Goal: Answer question/provide support

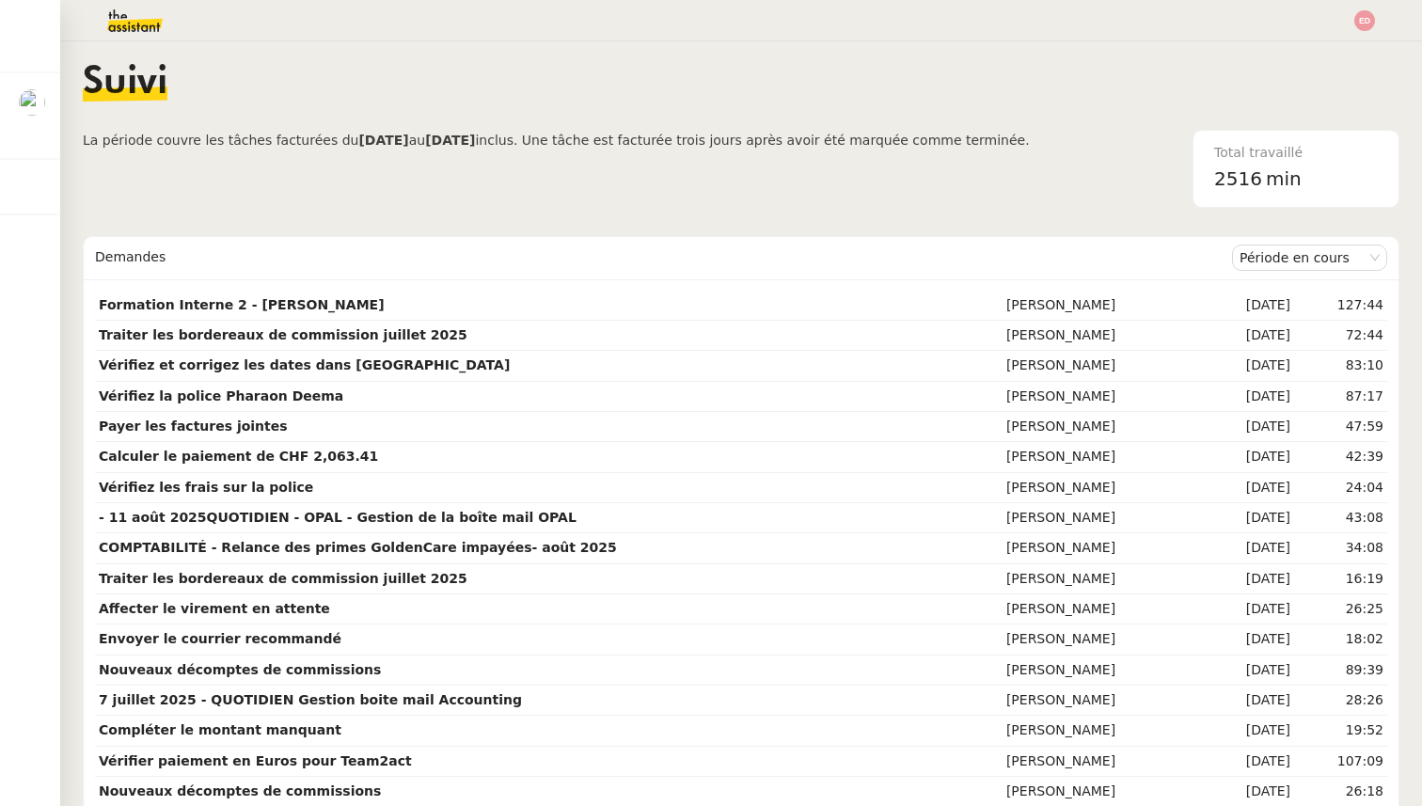
scroll to position [0, 1]
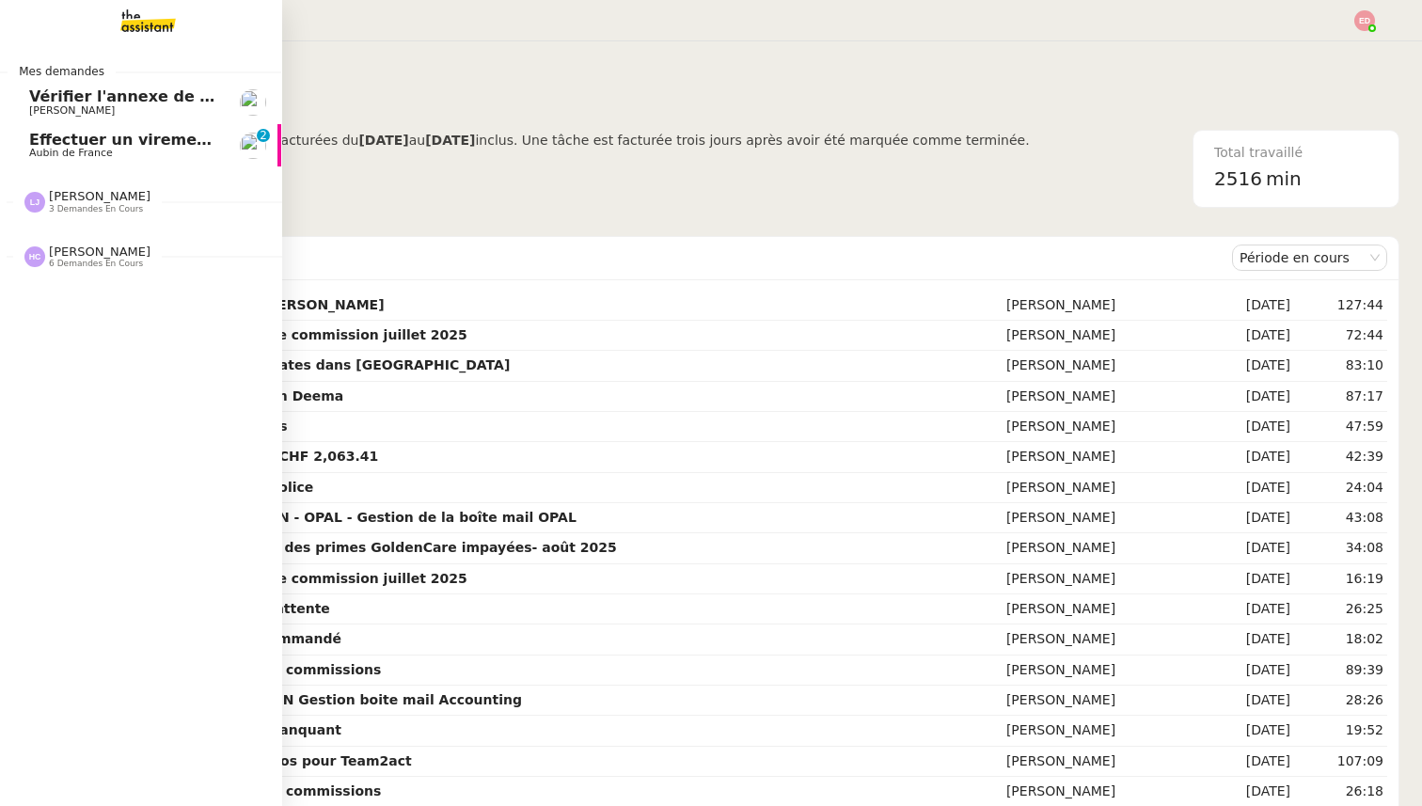
click at [97, 149] on span "Aubin de France" at bounding box center [71, 153] width 84 height 12
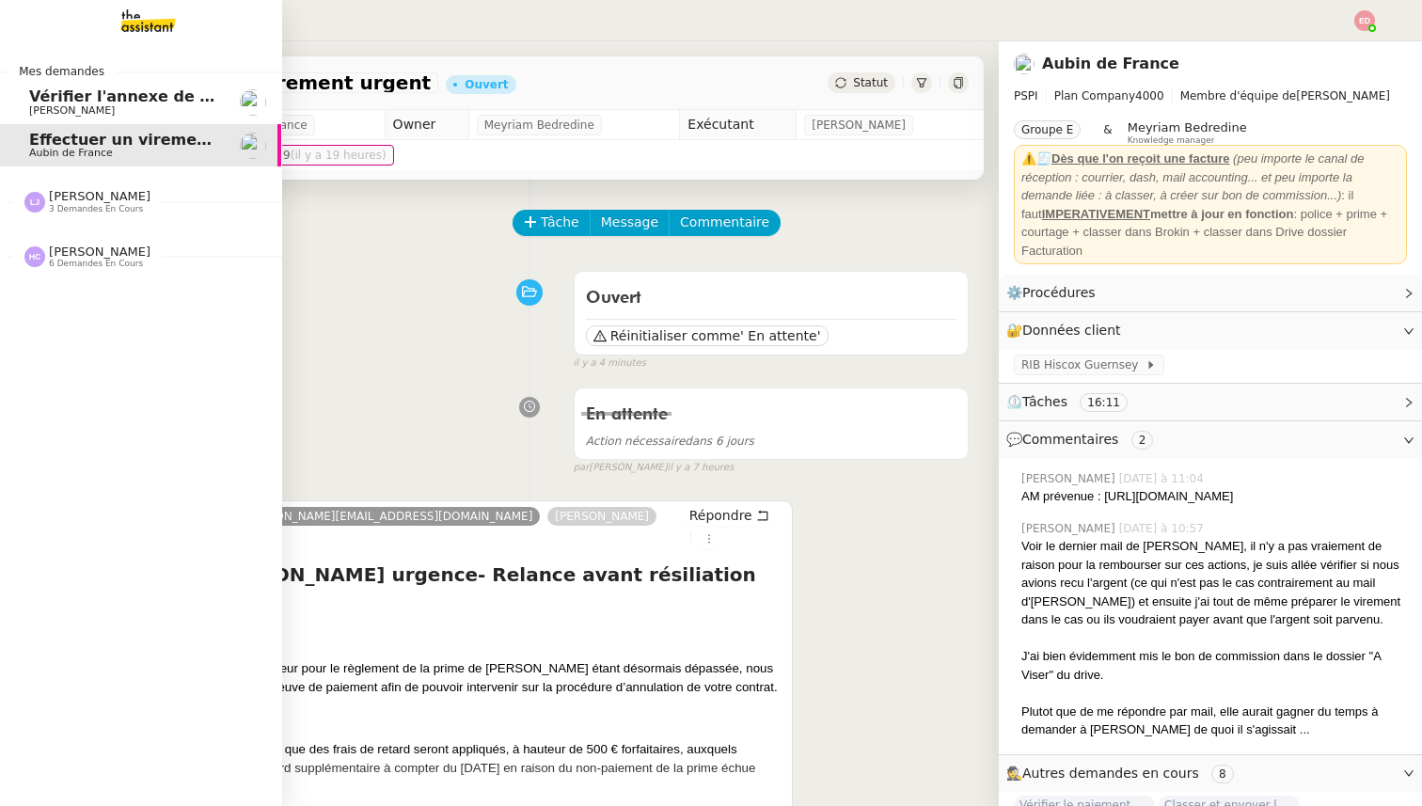
click at [35, 108] on span "[PERSON_NAME]" at bounding box center [72, 110] width 86 height 12
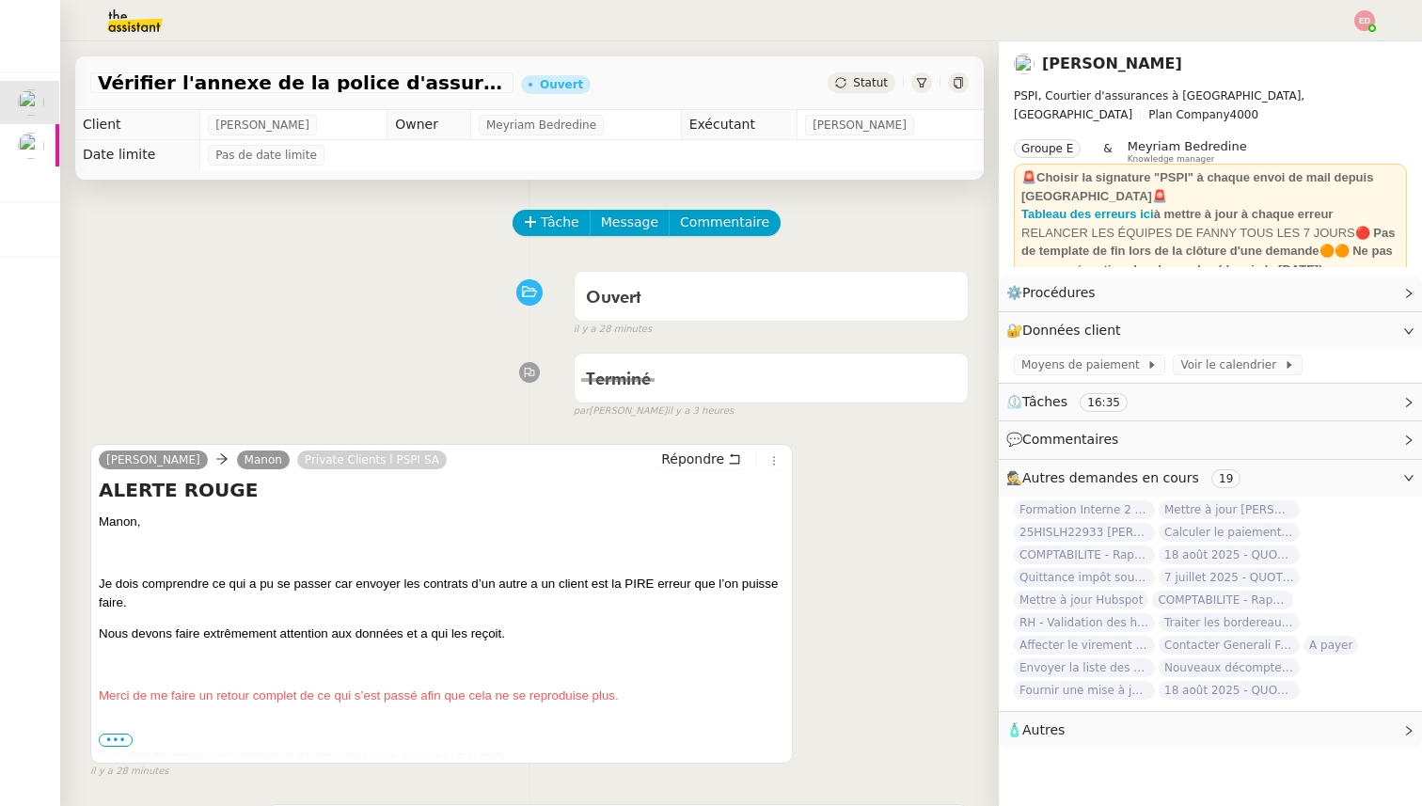
click at [115, 736] on span "•••" at bounding box center [116, 739] width 34 height 13
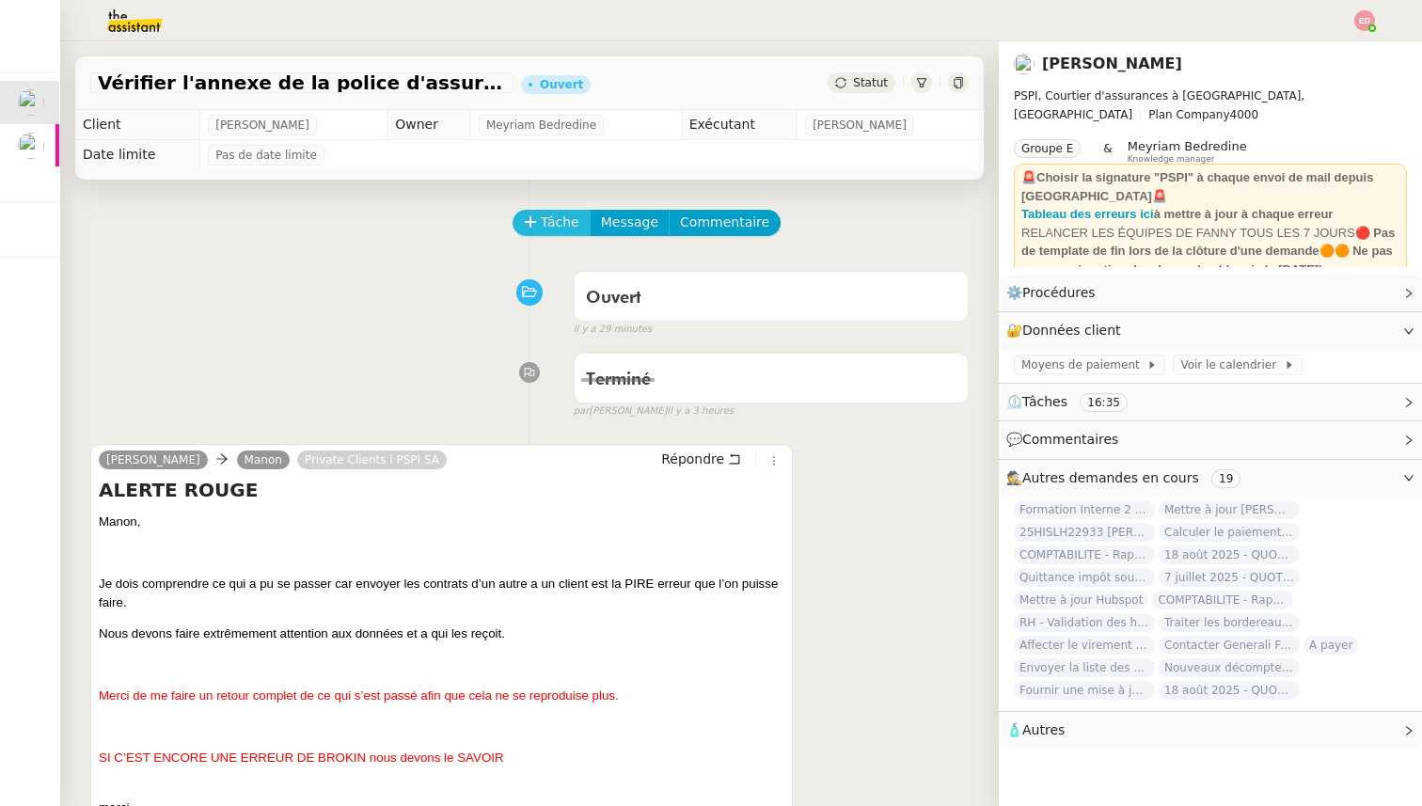
click at [520, 220] on button "Tâche" at bounding box center [551, 223] width 78 height 26
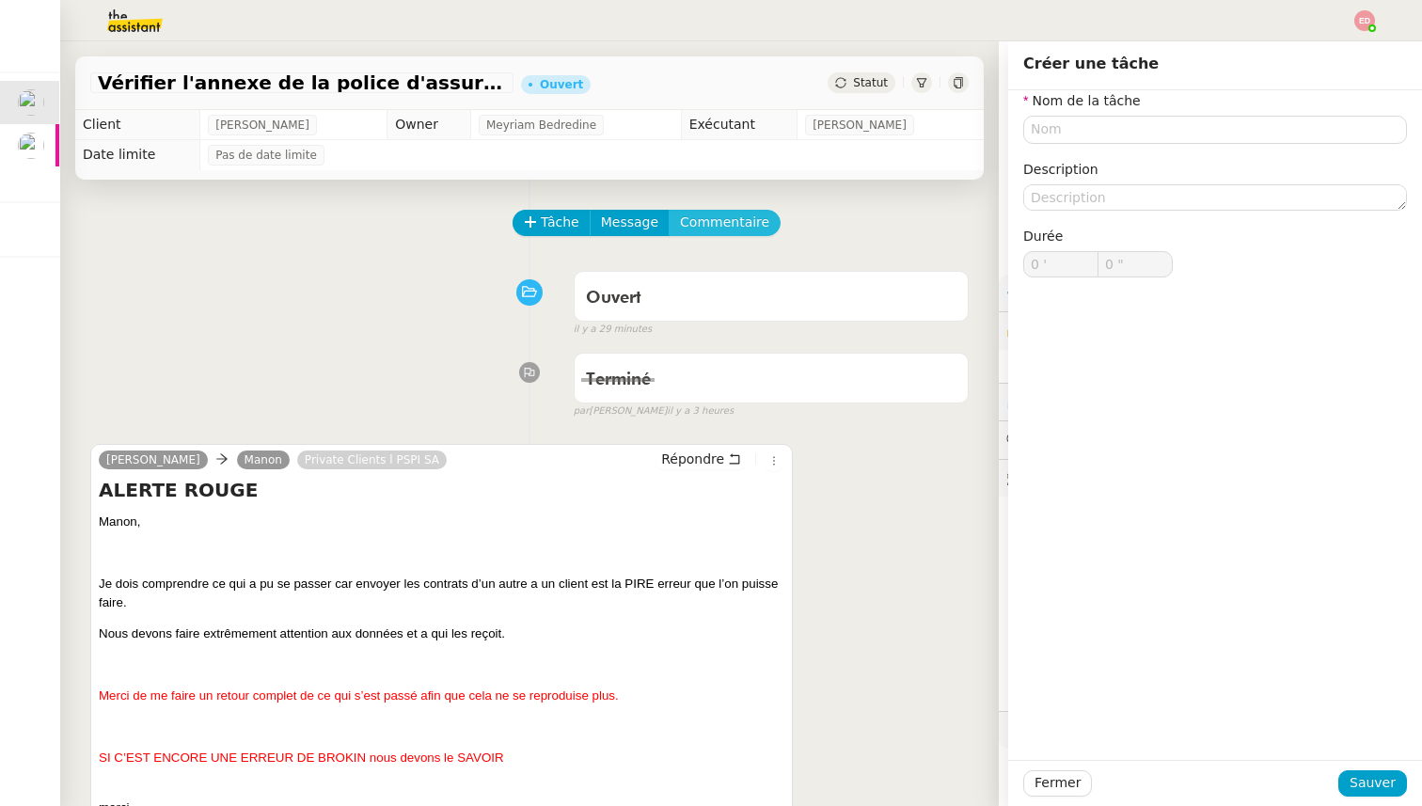
click at [706, 228] on span "Commentaire" at bounding box center [724, 223] width 89 height 22
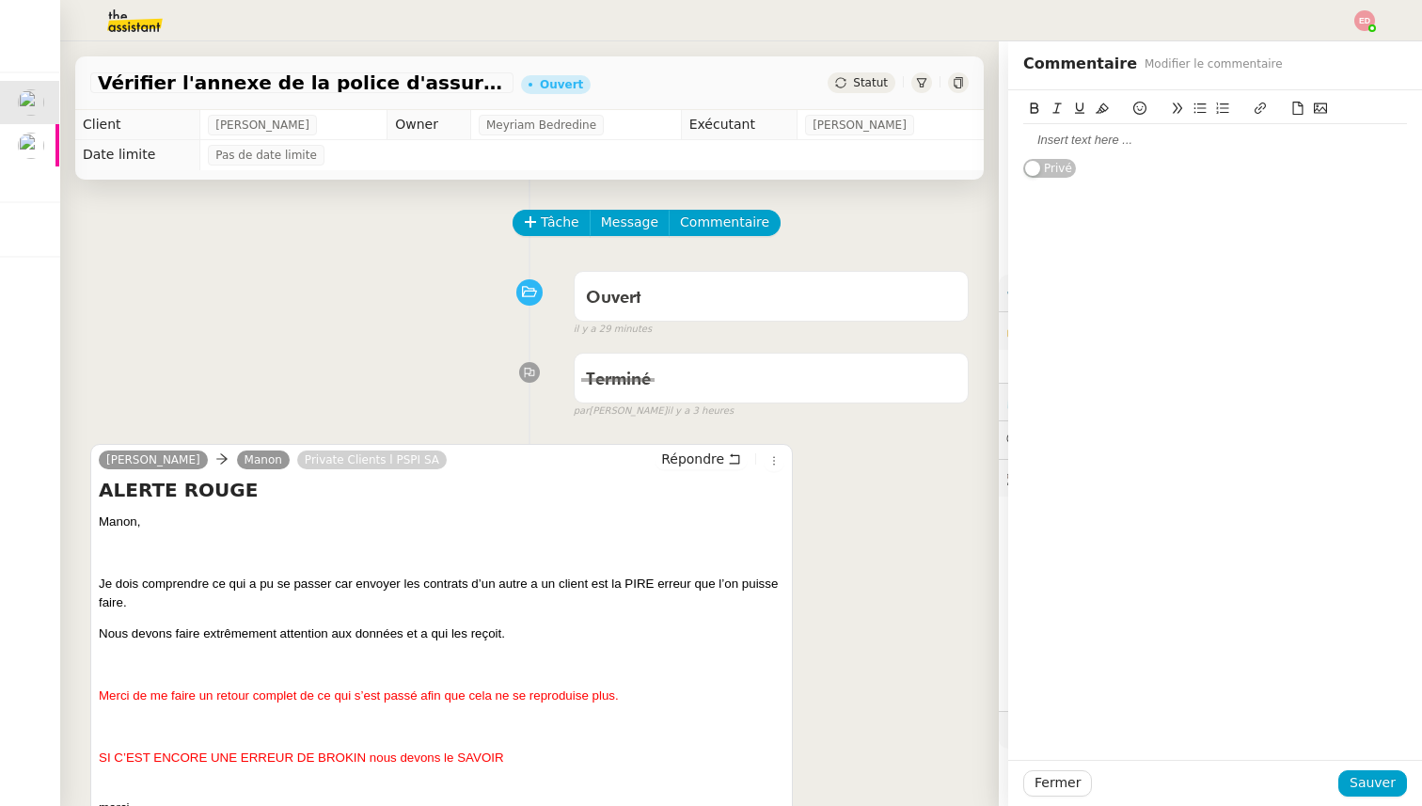
click at [1104, 144] on div at bounding box center [1215, 140] width 384 height 17
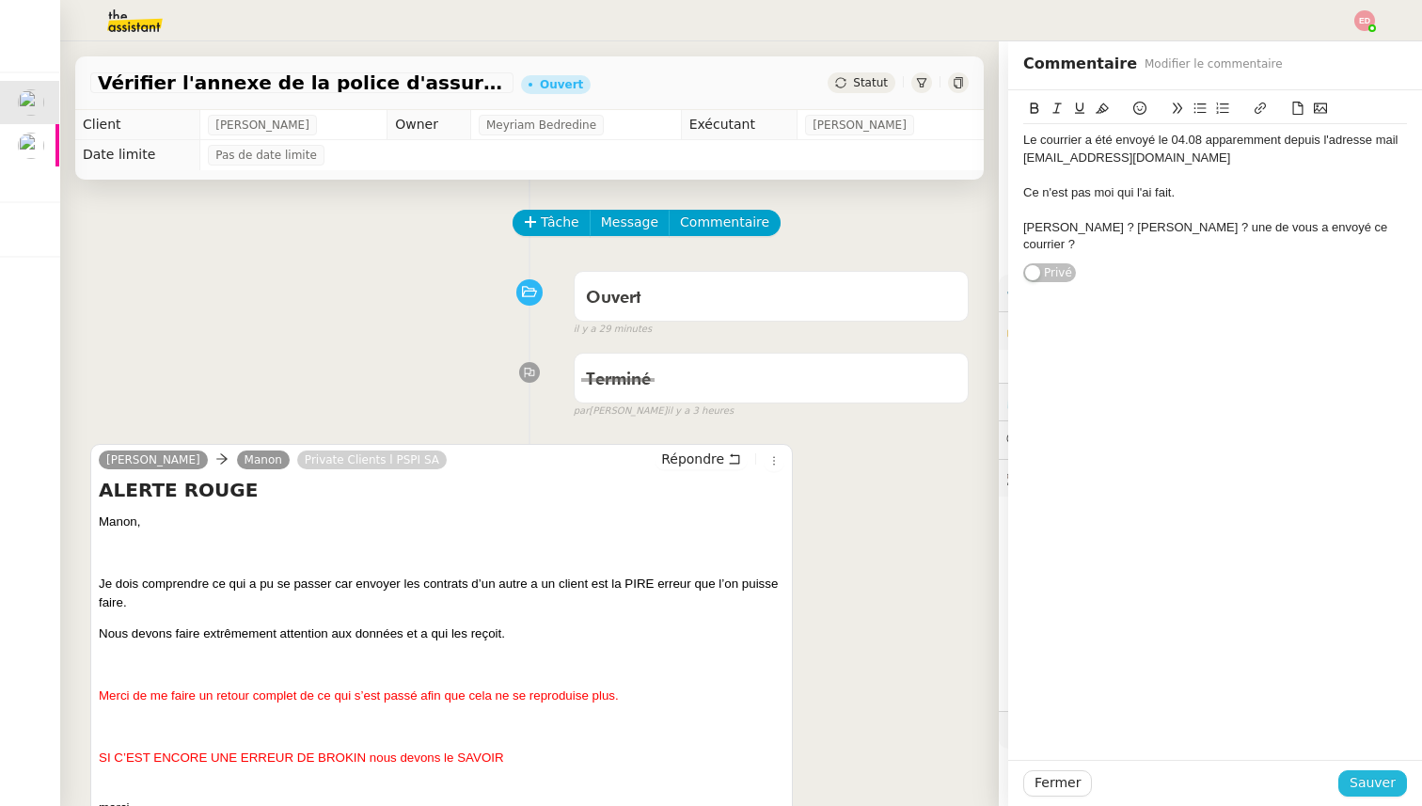
click at [1363, 783] on span "Sauver" at bounding box center [1372, 783] width 46 height 22
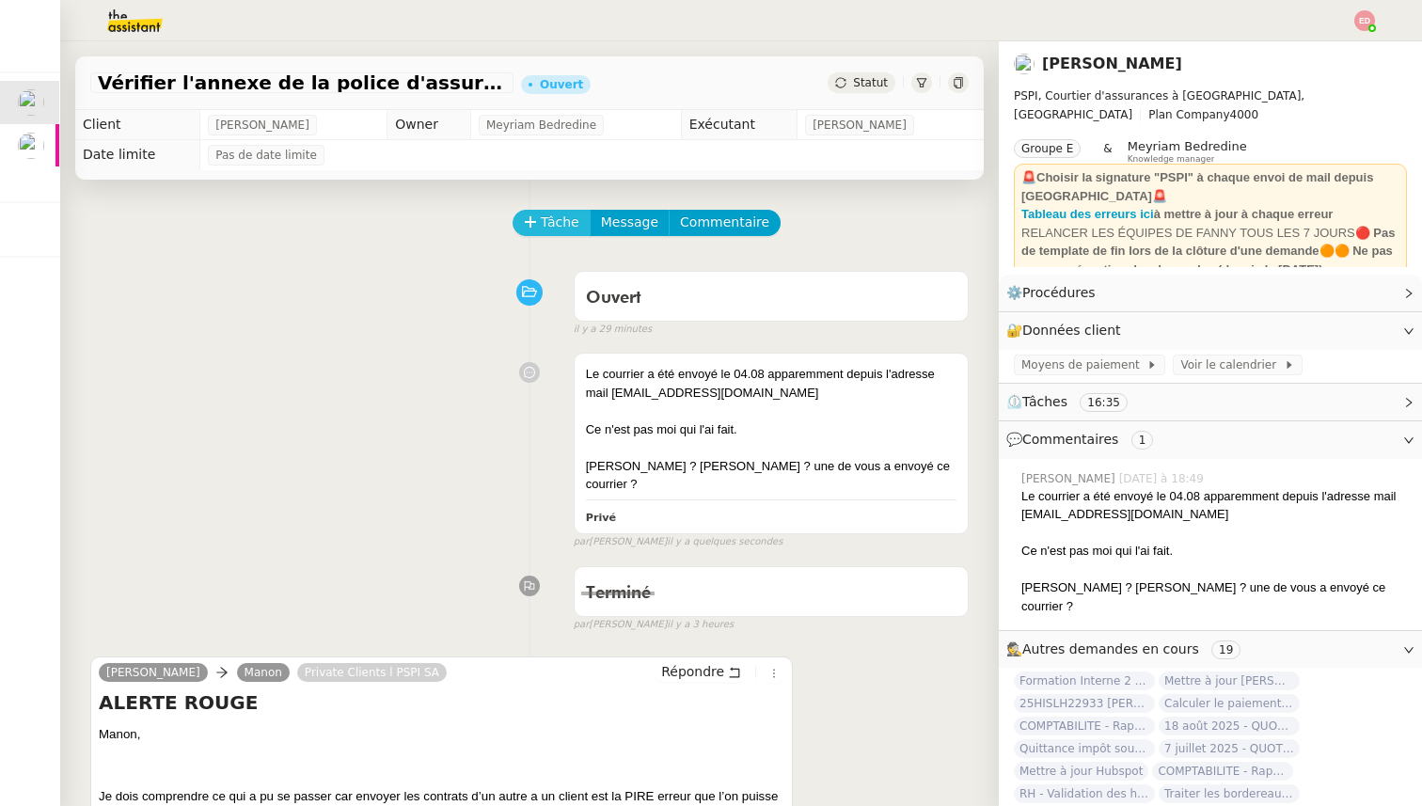
click at [536, 214] on button "Tâche" at bounding box center [551, 223] width 78 height 26
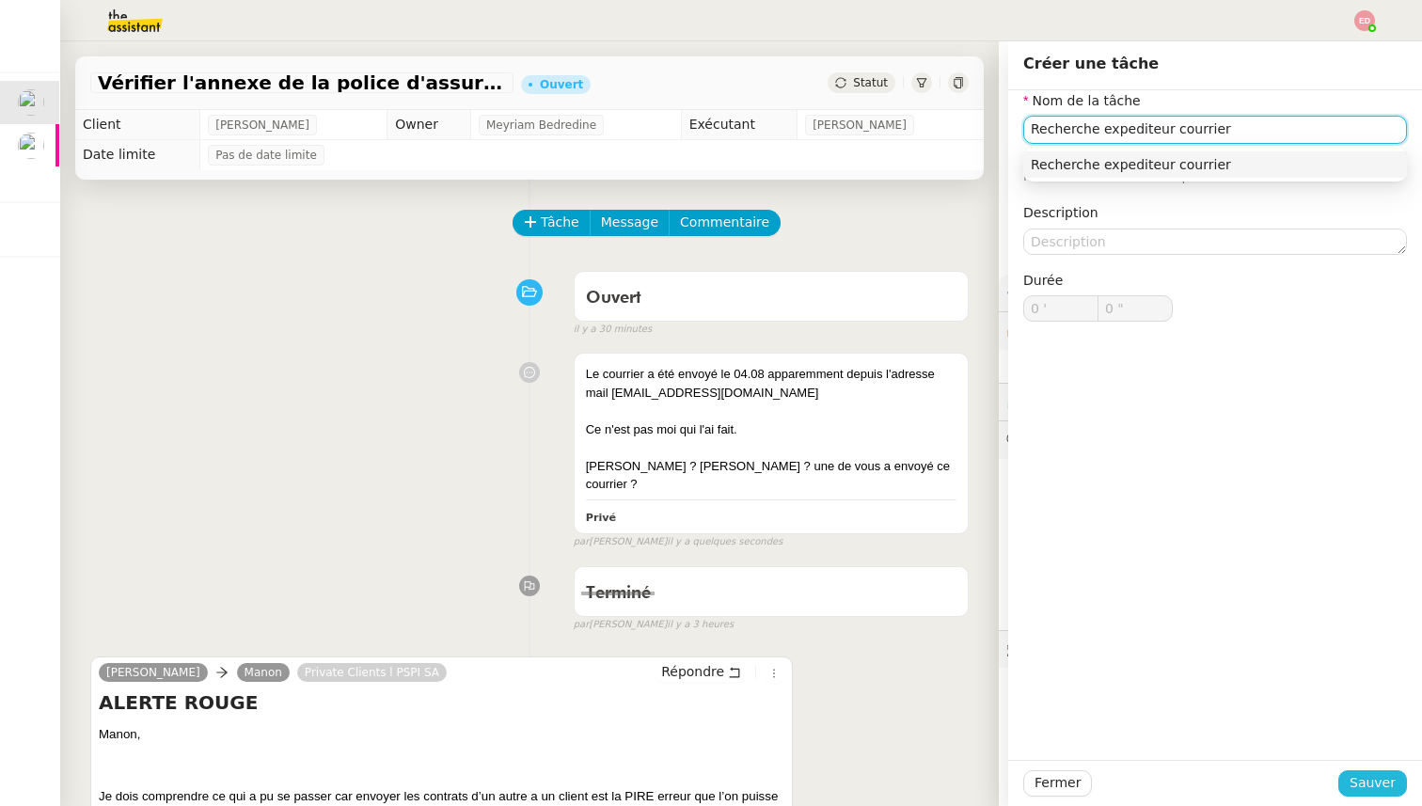
type input "Recherche expediteur courrier"
click at [1362, 770] on button "Sauver" at bounding box center [1372, 783] width 69 height 26
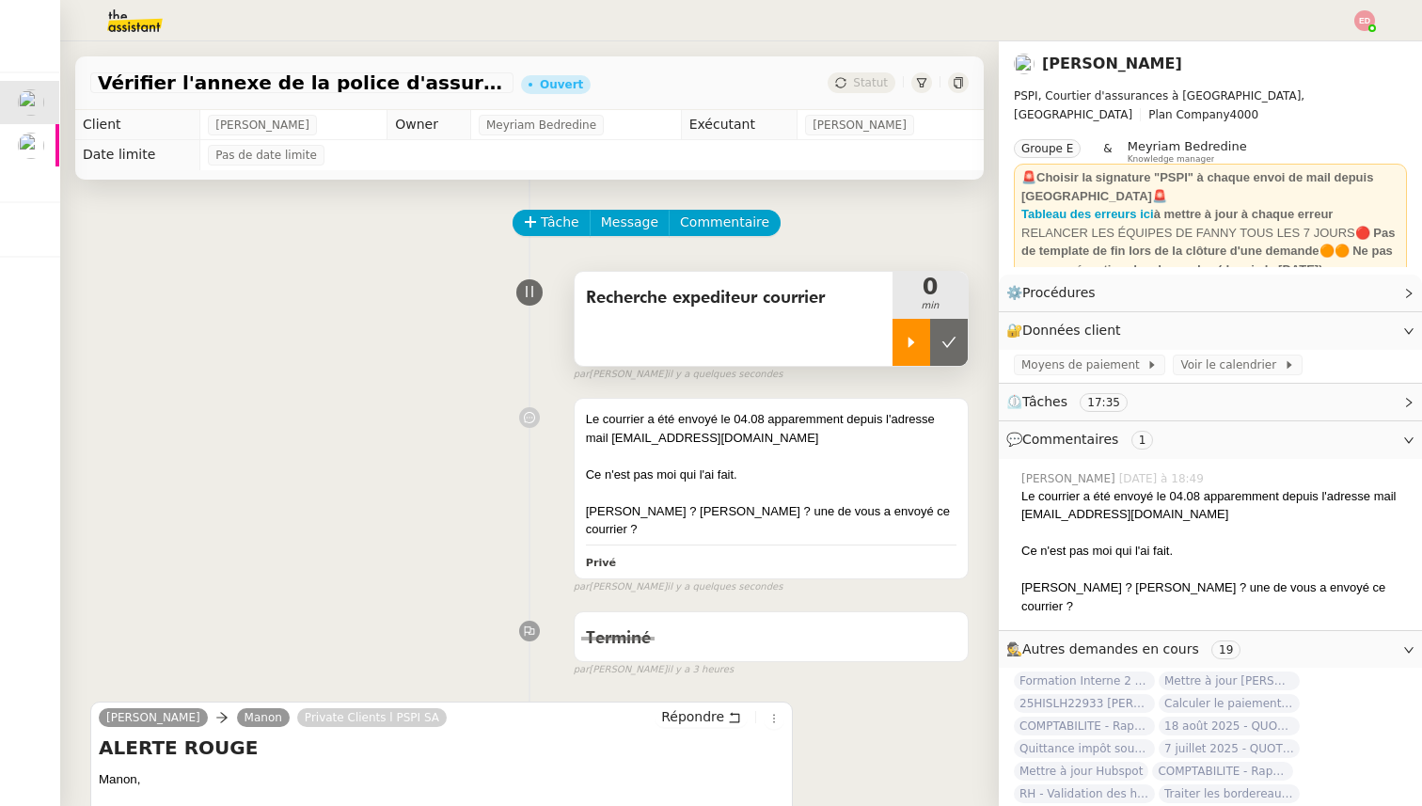
click at [904, 327] on div at bounding box center [911, 342] width 38 height 47
click at [671, 707] on span "Répondre" at bounding box center [692, 716] width 63 height 19
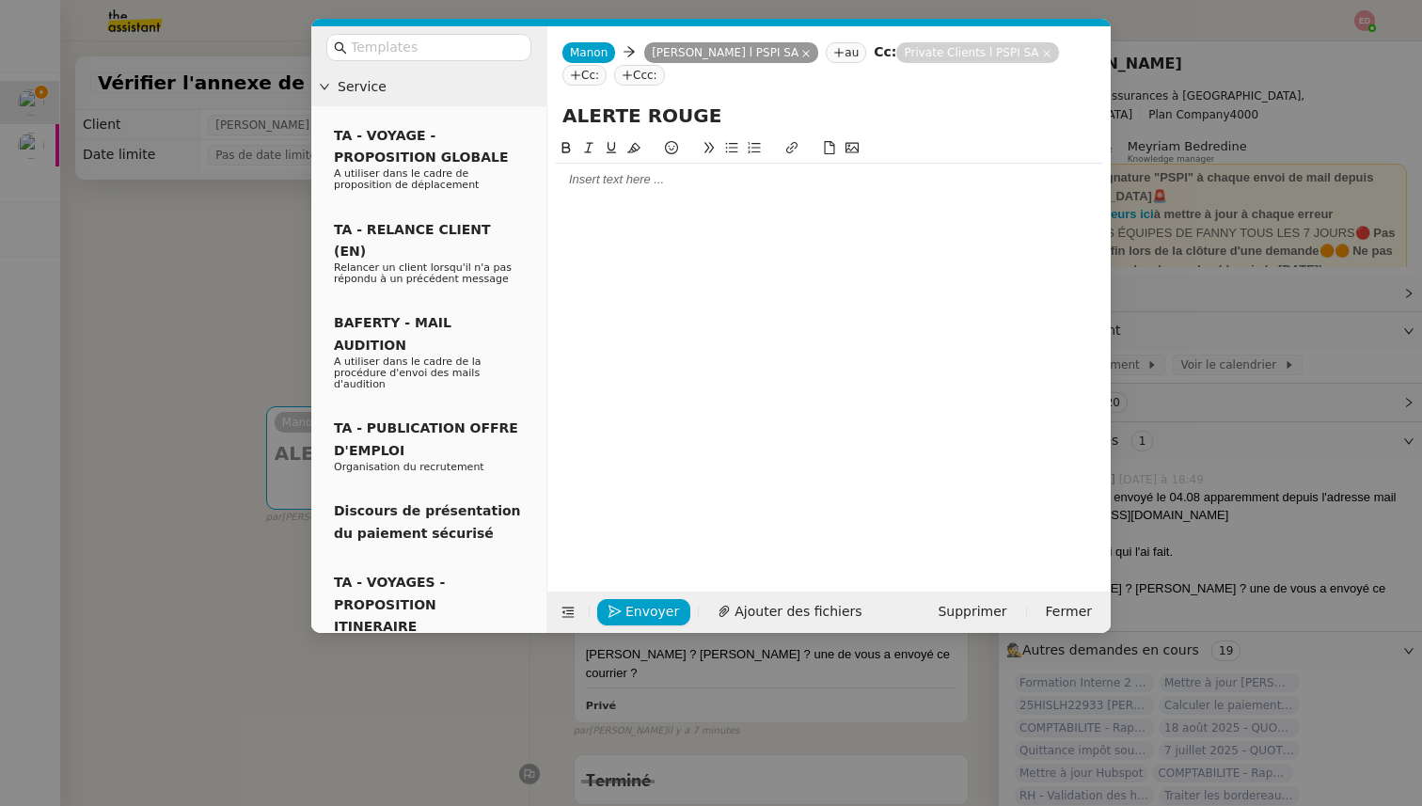
click at [612, 181] on div at bounding box center [829, 179] width 548 height 17
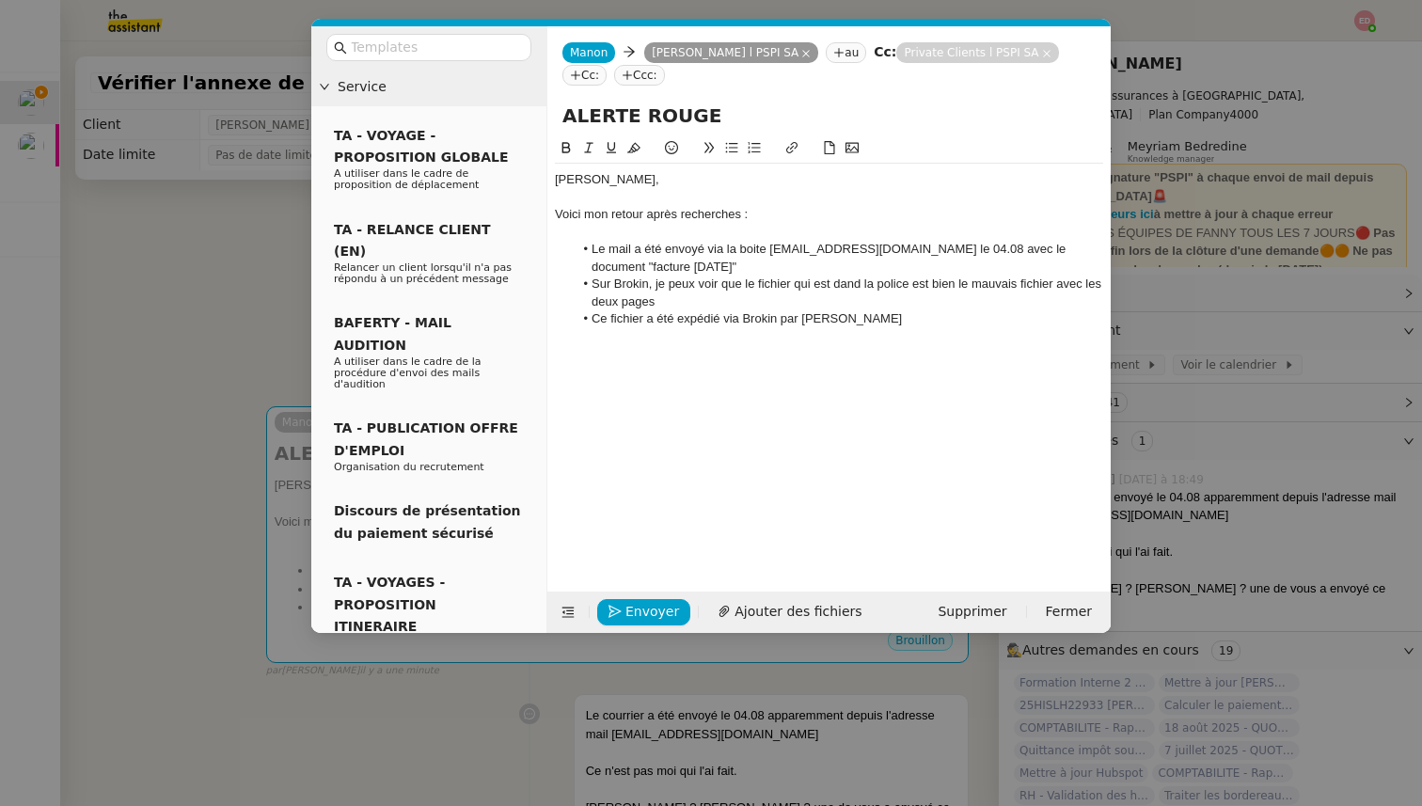
click at [860, 281] on li "Sur Brokin, je peux voir que le fichier qui est dand la police est bien le mauv…" at bounding box center [839, 292] width 530 height 35
click at [874, 324] on li "Ce fichier a été expédié via Brokin par [PERSON_NAME]" at bounding box center [839, 318] width 530 height 17
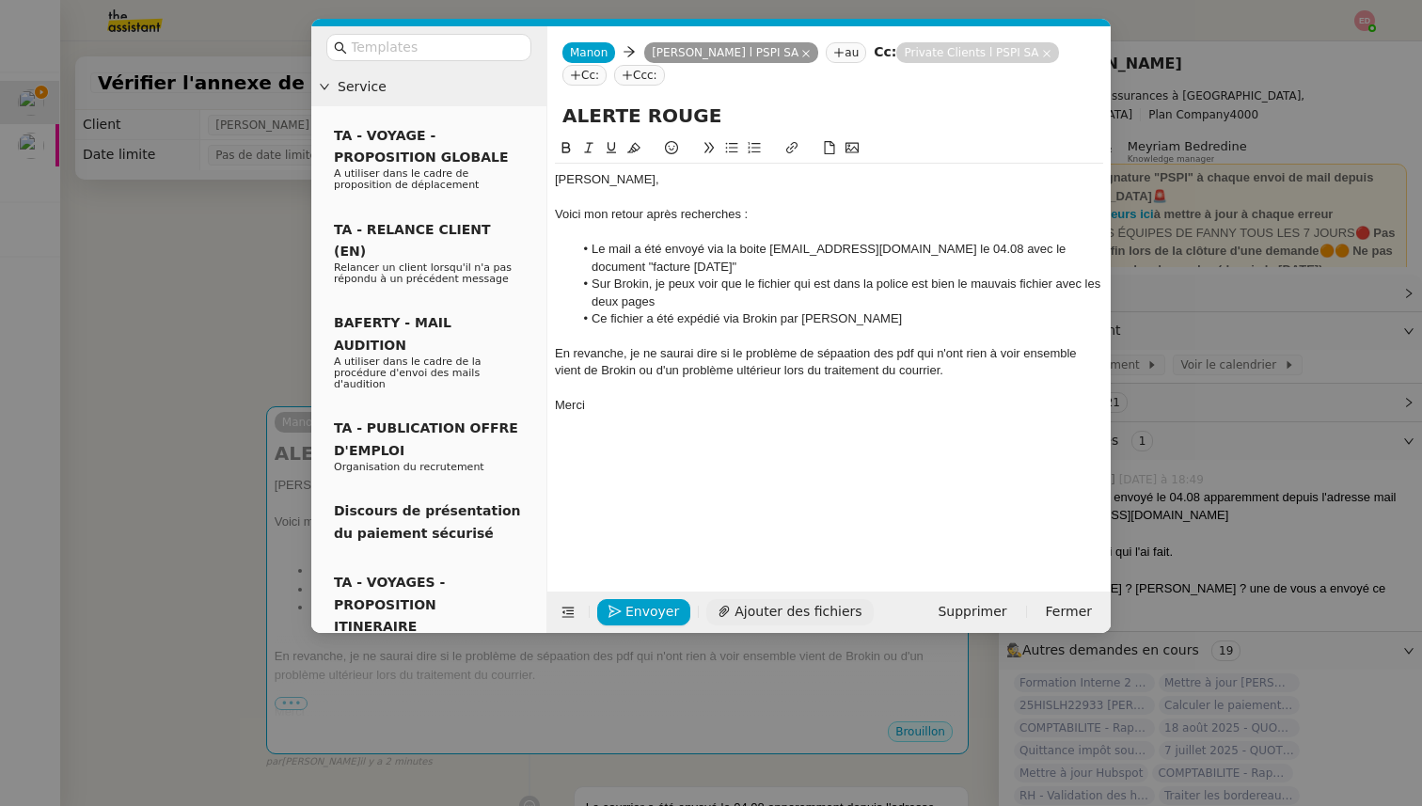
click at [746, 619] on span "Ajouter des fichiers" at bounding box center [797, 612] width 127 height 22
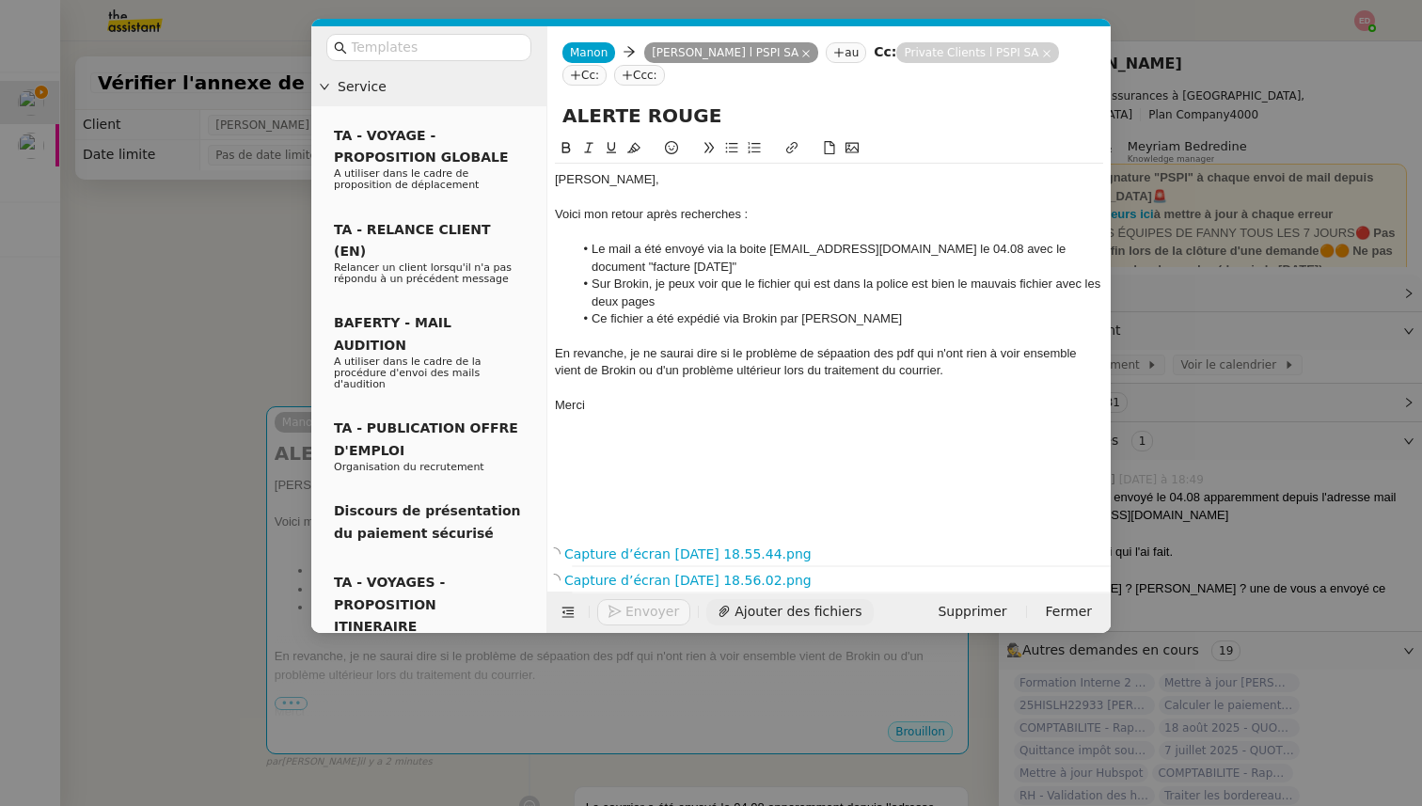
click at [770, 615] on span "Ajouter des fichiers" at bounding box center [797, 612] width 127 height 22
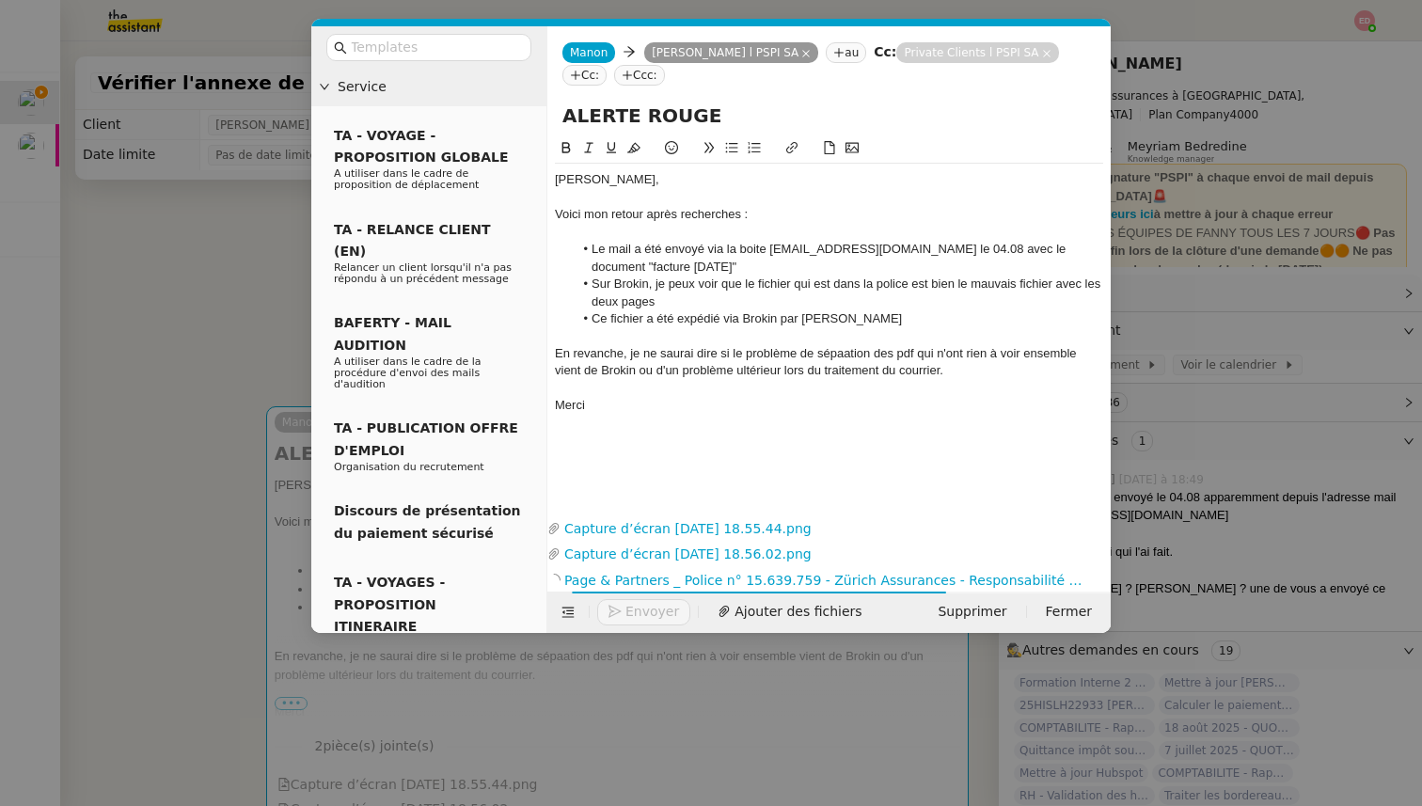
click at [849, 352] on div "En revanche, je ne saurai dire si le problème de sépaation des pdf qui n'ont ri…" at bounding box center [829, 362] width 548 height 35
click at [0, 0] on lt-span "sépa r ation" at bounding box center [0, 0] width 0 height 0
click at [633, 617] on span "Envoyer" at bounding box center [652, 612] width 54 height 22
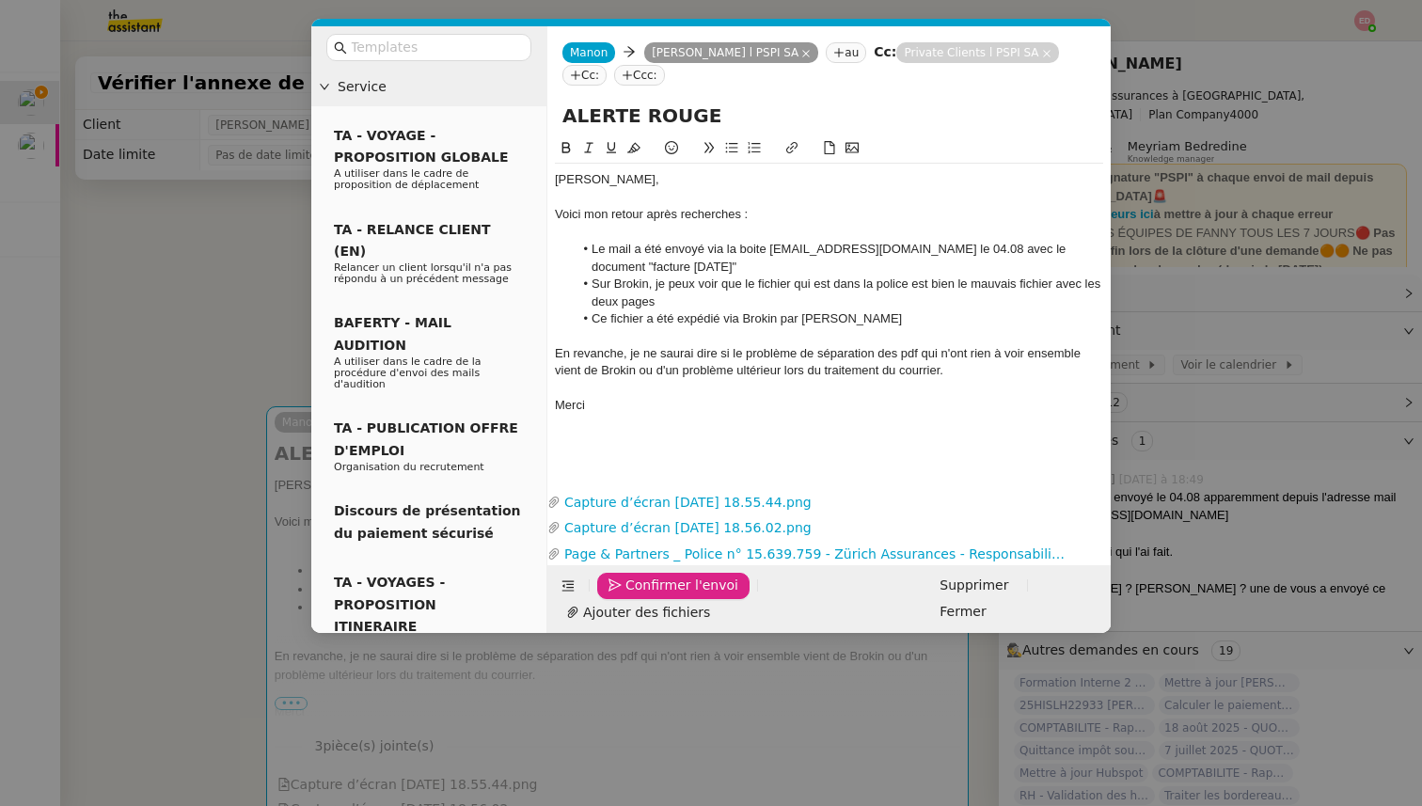
click at [633, 596] on span "Confirmer l'envoi" at bounding box center [681, 585] width 113 height 22
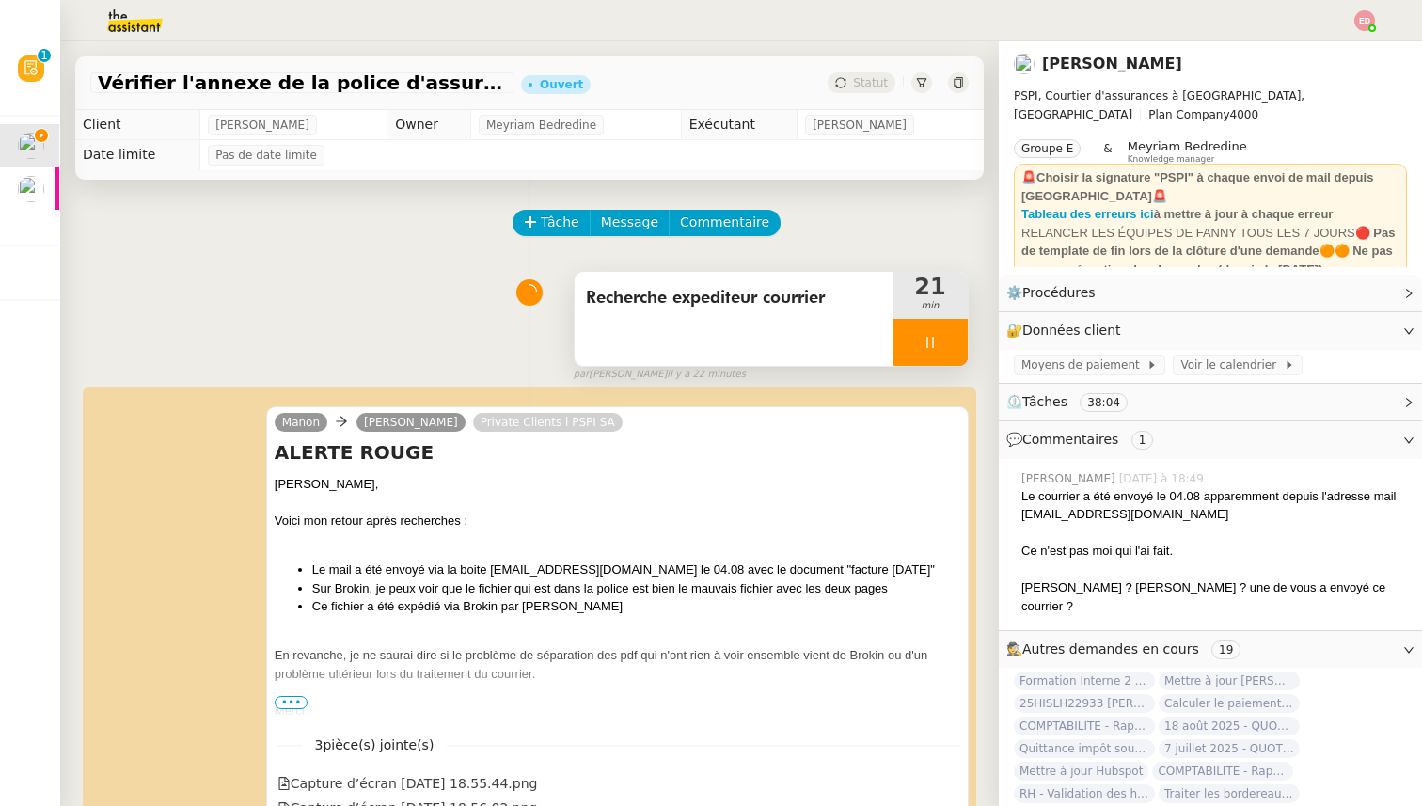
click at [954, 335] on div at bounding box center [929, 342] width 75 height 47
click at [954, 335] on icon at bounding box center [948, 342] width 15 height 15
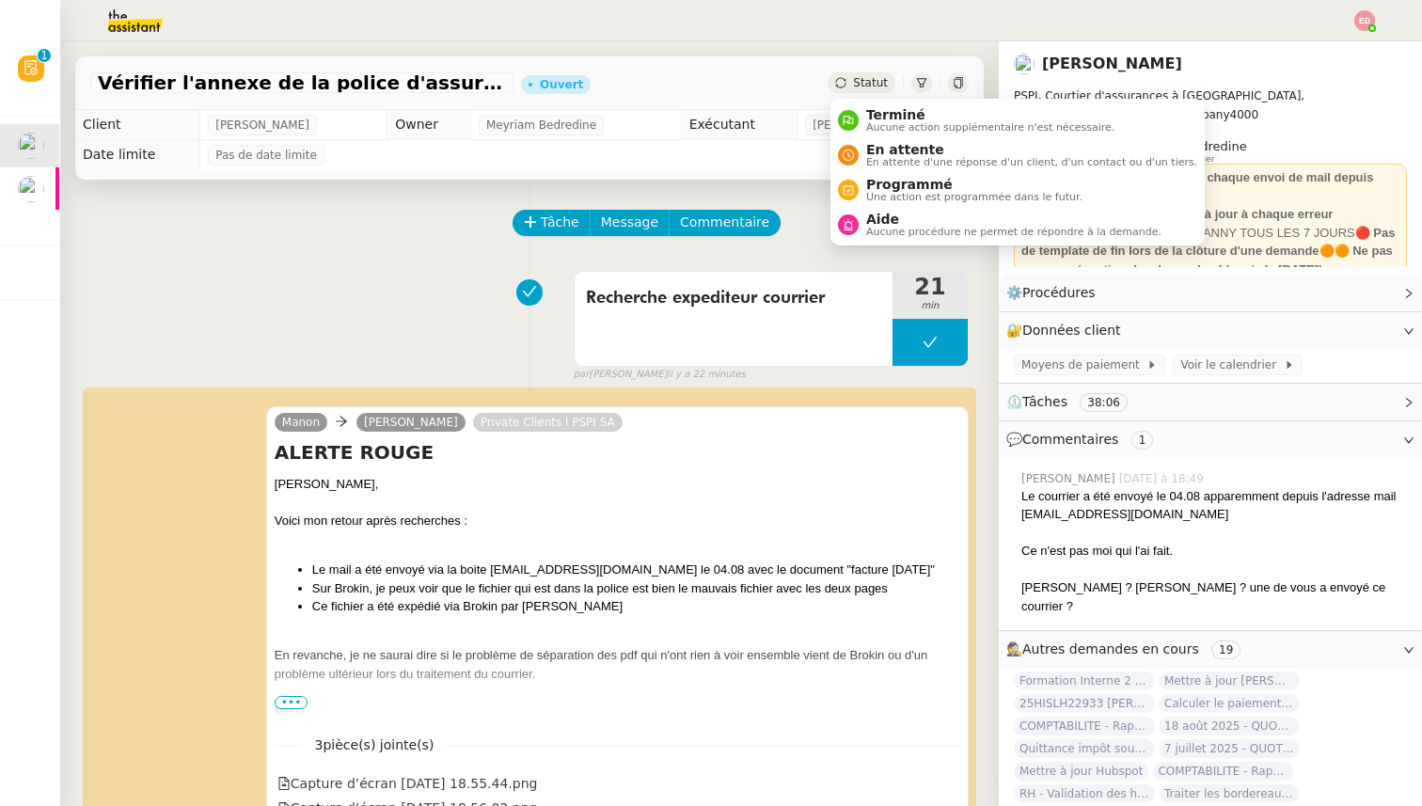
click at [870, 84] on span "Statut" at bounding box center [870, 82] width 35 height 13
click at [903, 151] on span "En attente" at bounding box center [1031, 149] width 331 height 15
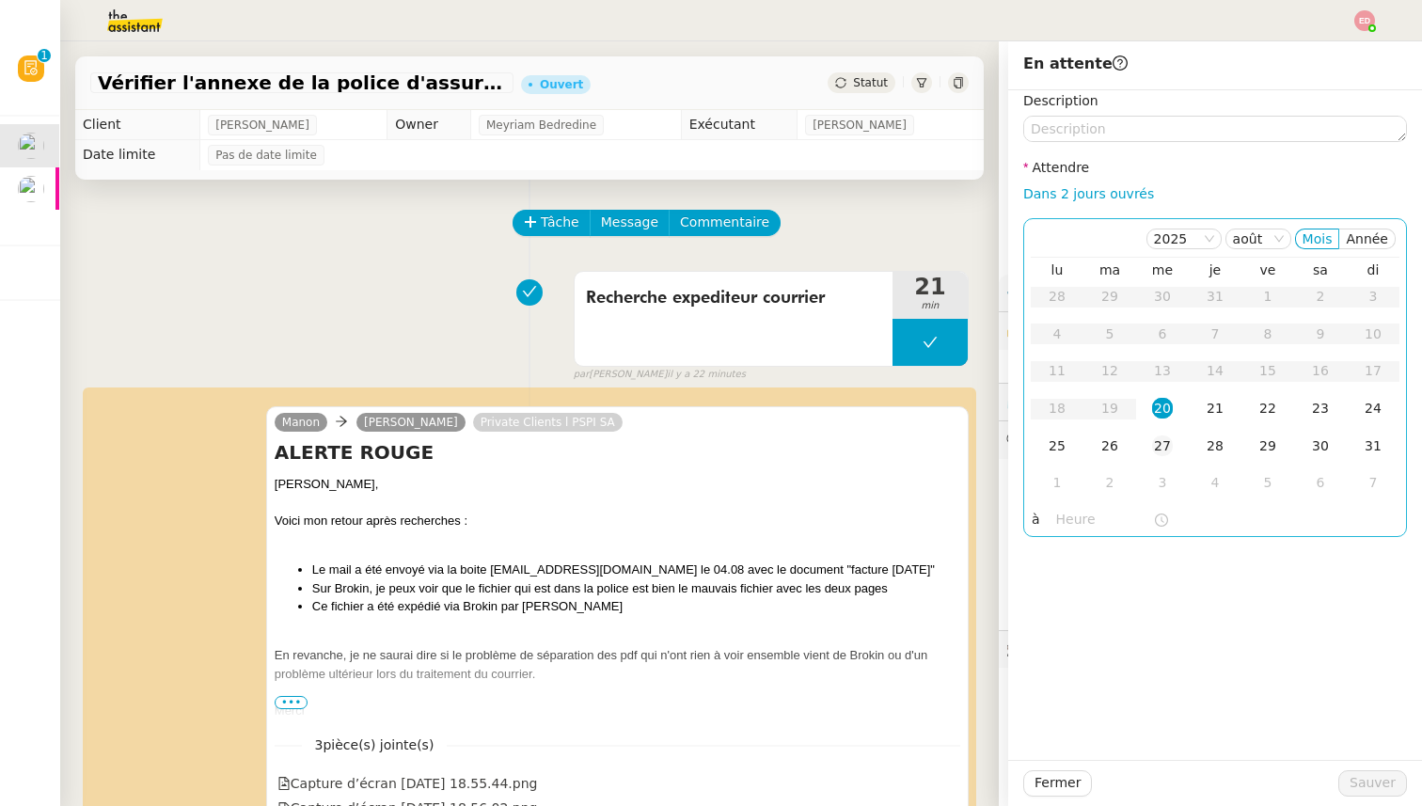
click at [1163, 445] on div "27" at bounding box center [1162, 445] width 21 height 21
click at [1354, 786] on span "Sauver" at bounding box center [1372, 783] width 46 height 22
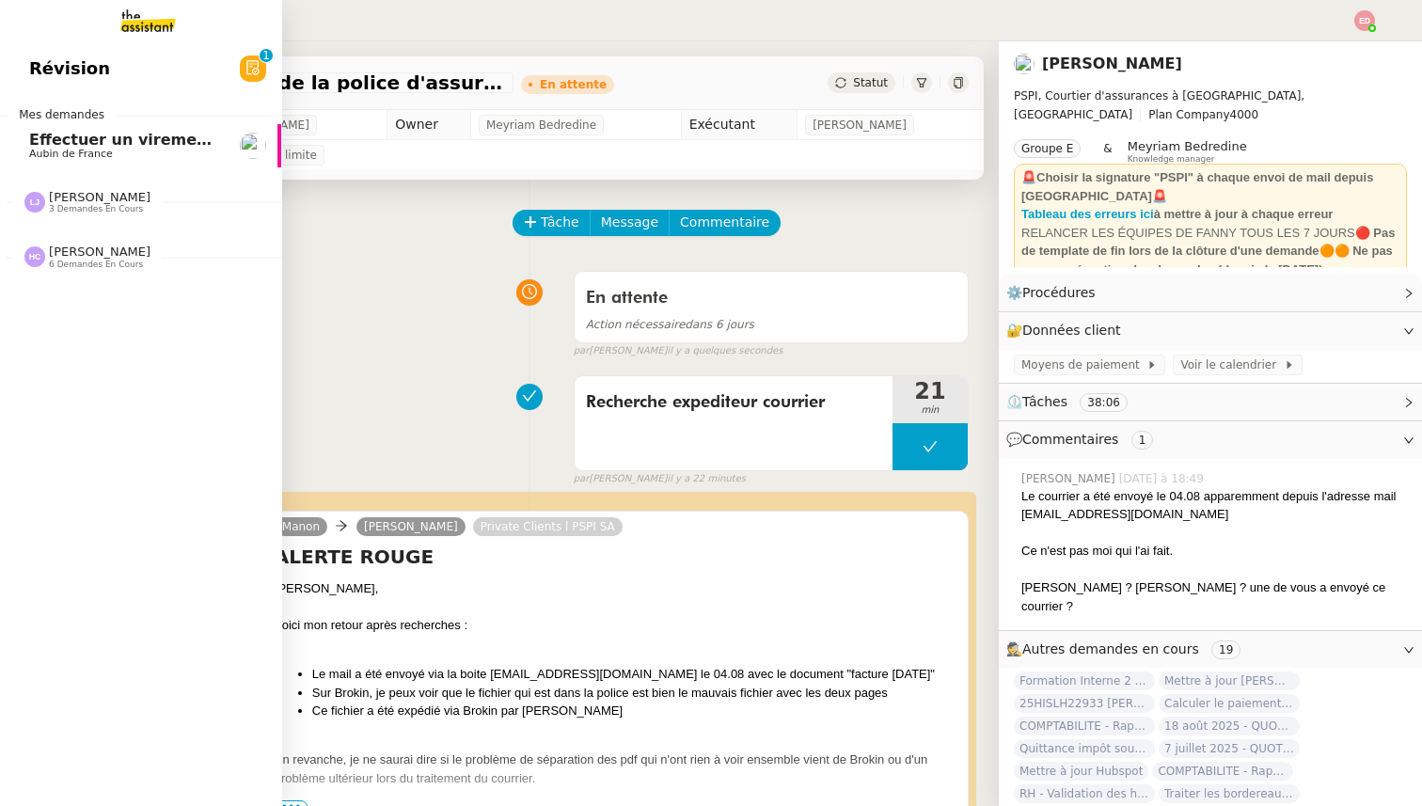
click at [44, 147] on span "Effectuer un virement urgent" at bounding box center [152, 140] width 247 height 18
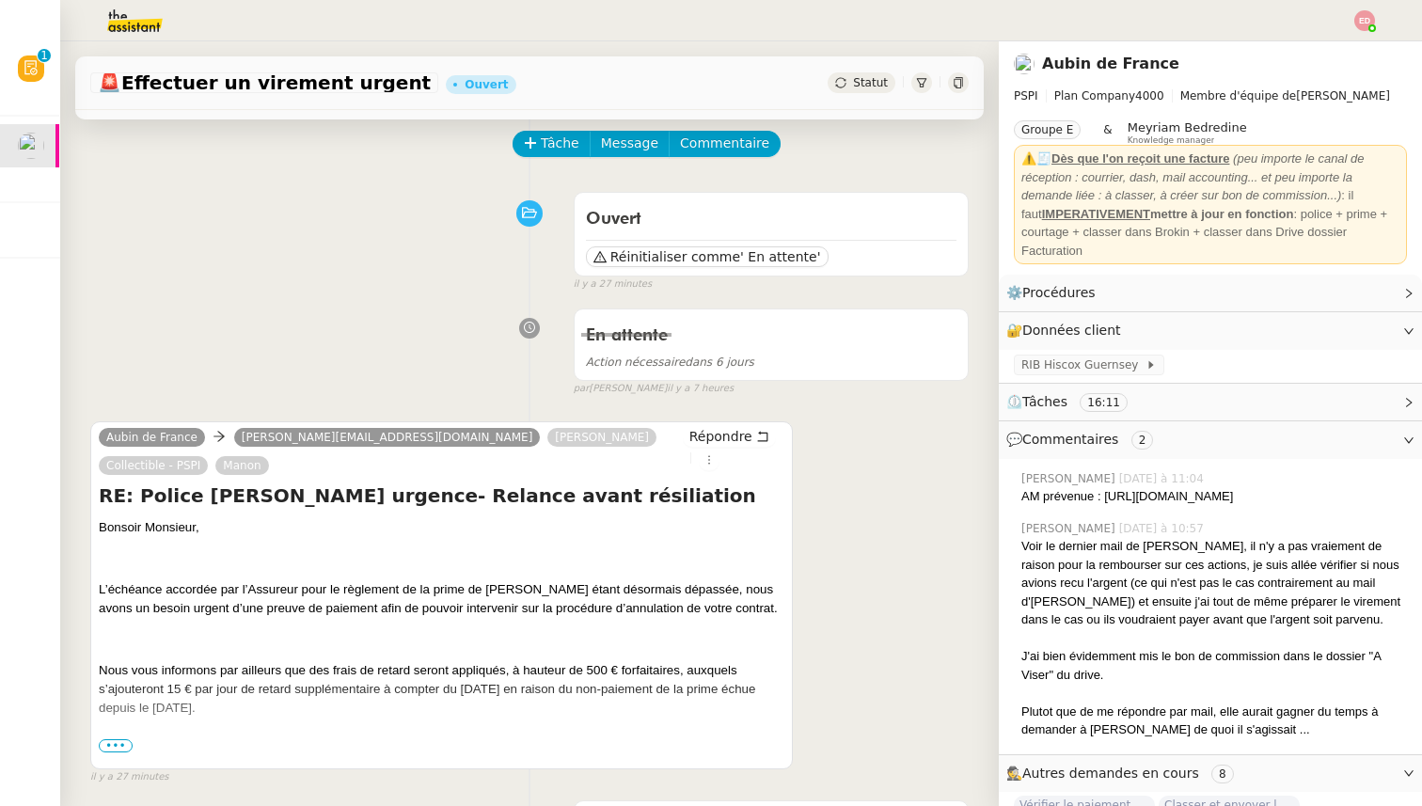
scroll to position [83, 0]
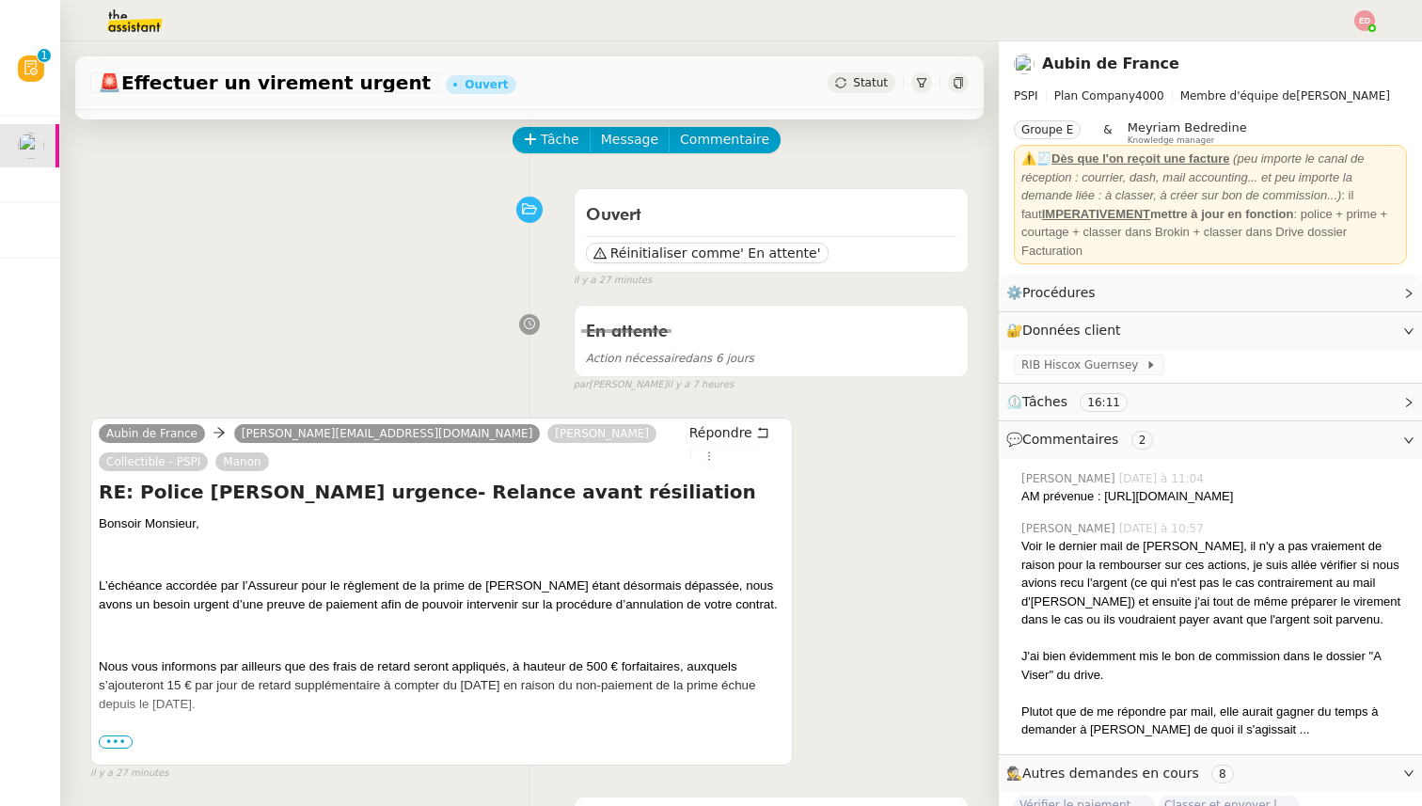
click at [118, 735] on span "•••" at bounding box center [116, 741] width 34 height 13
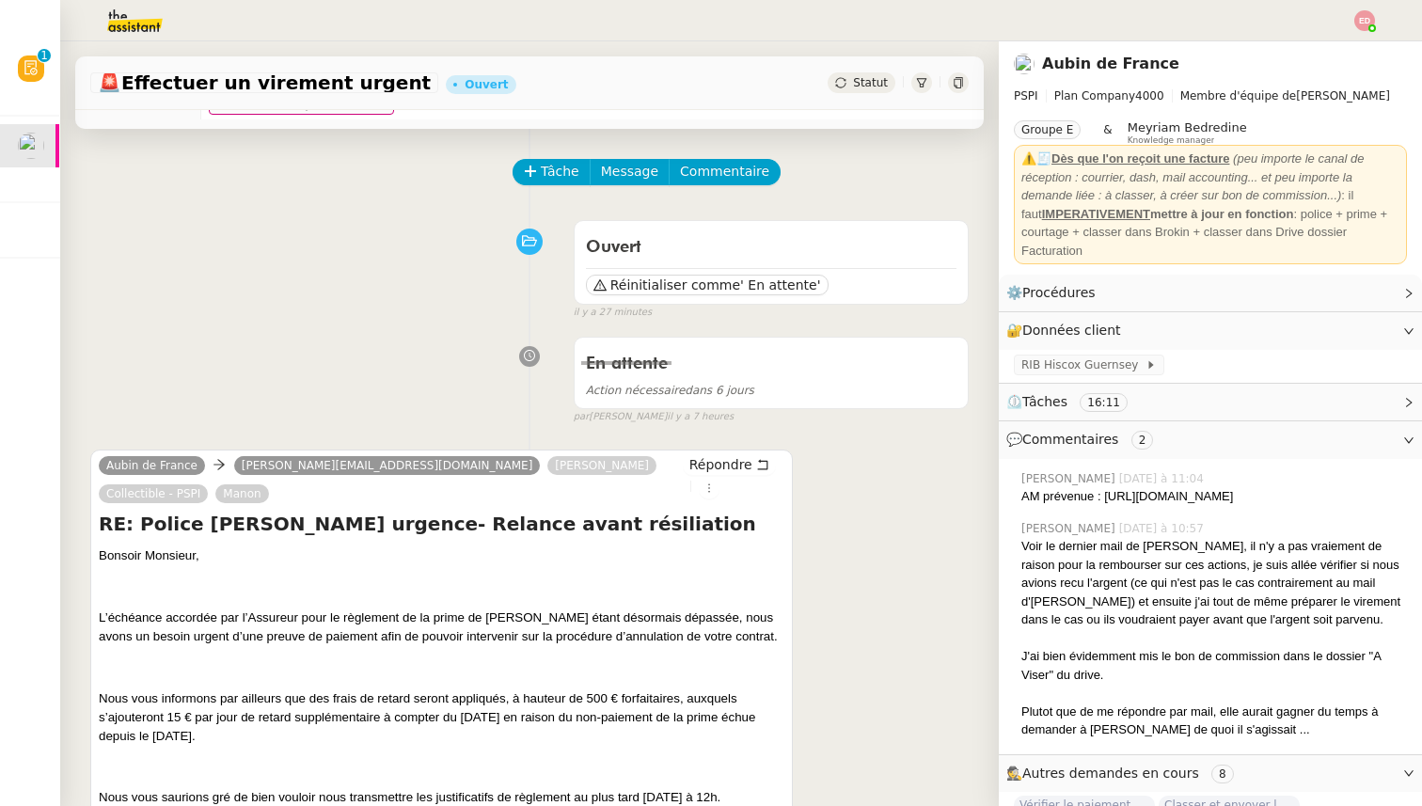
scroll to position [0, 0]
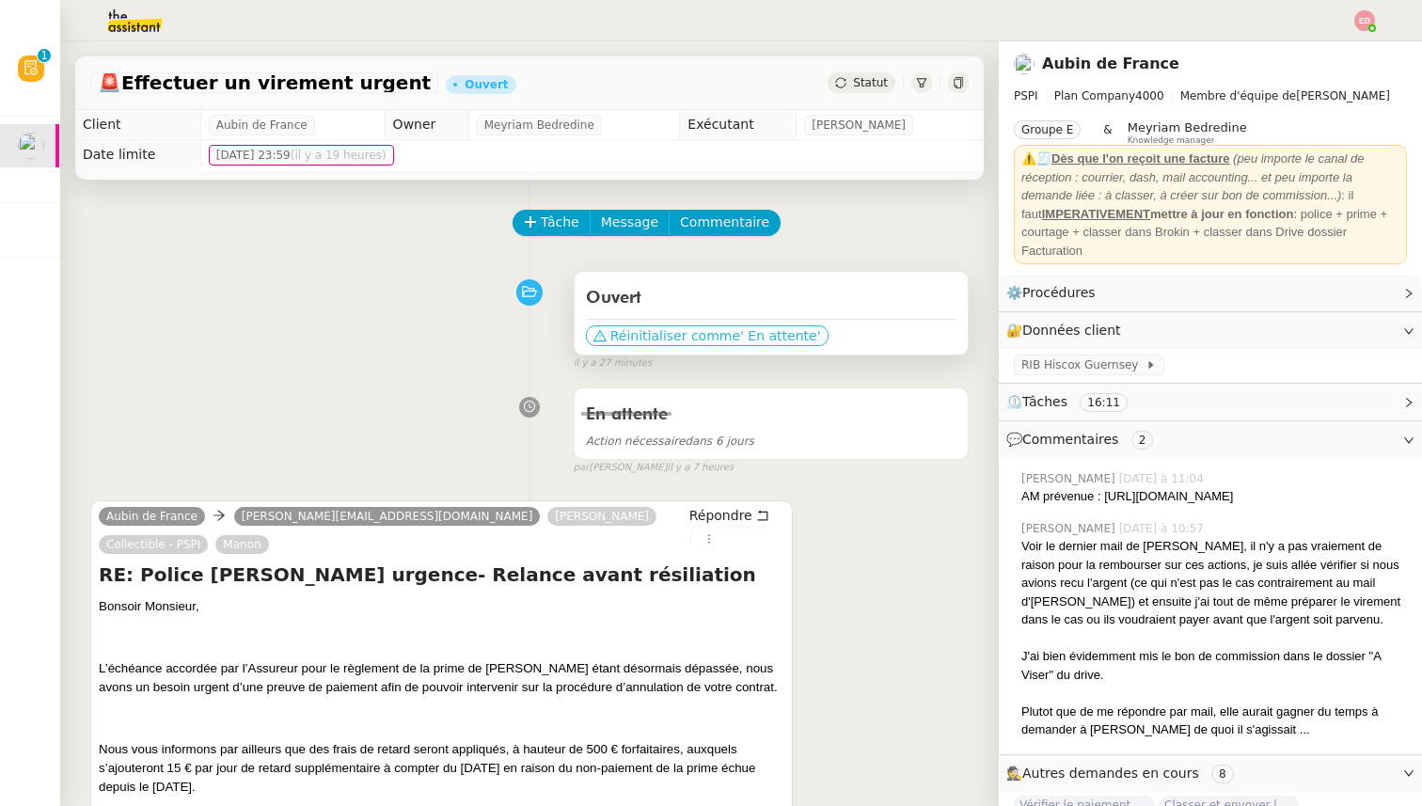
click at [621, 338] on span "Réinitialiser comme" at bounding box center [675, 335] width 130 height 19
